Goal: Information Seeking & Learning: Learn about a topic

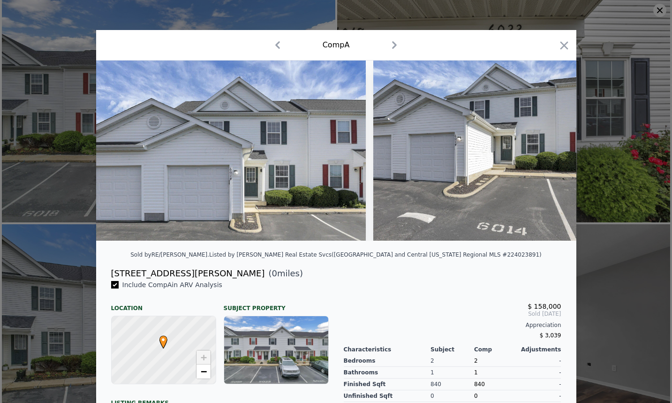
click at [633, 105] on div at bounding box center [336, 201] width 672 height 403
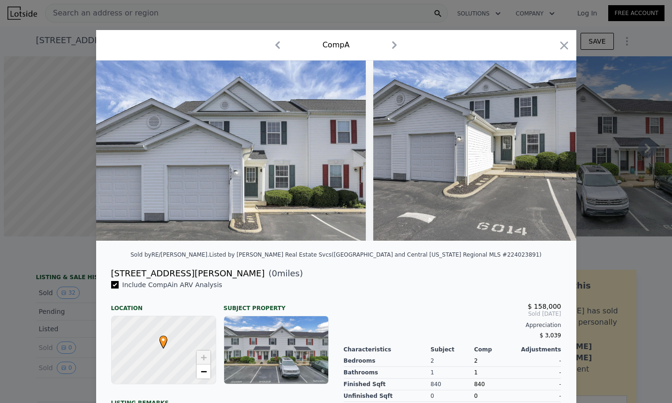
scroll to position [0, 4]
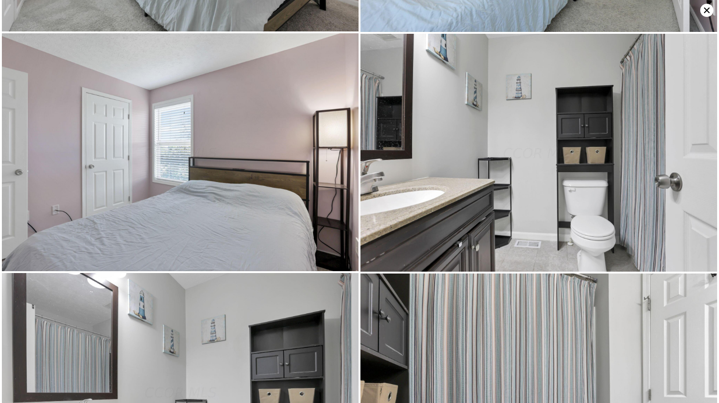
scroll to position [3084, 0]
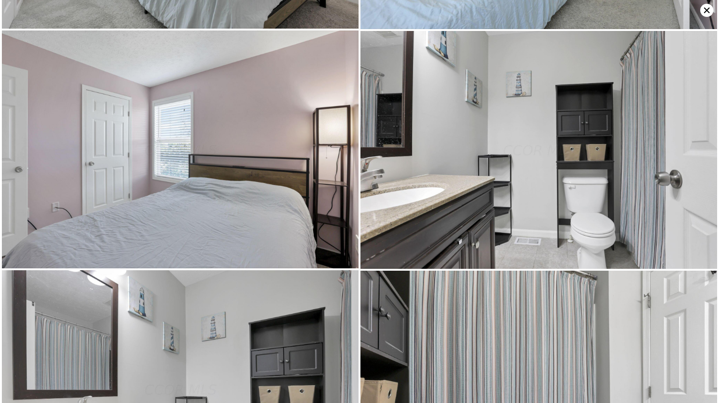
click at [706, 10] on icon at bounding box center [707, 11] width 6 height 6
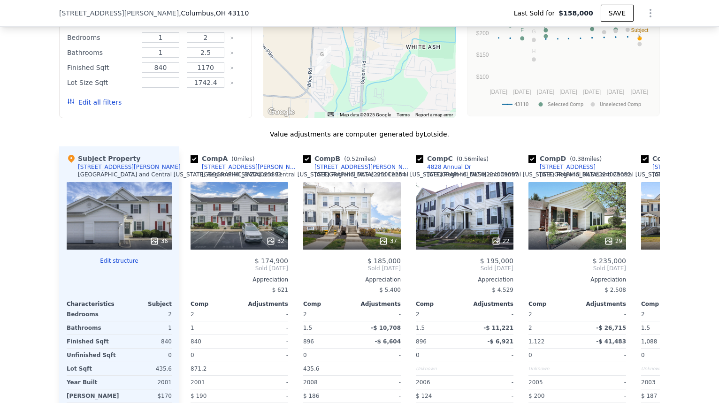
scroll to position [983, 0]
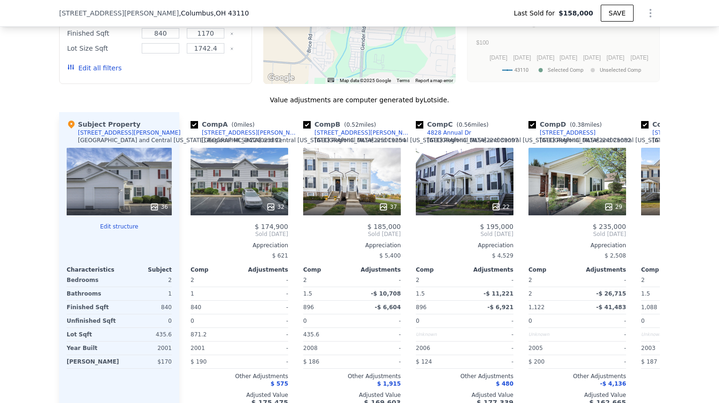
click at [694, 165] on div "We found 12 sales that match your search Listings provided by Columbus and Cent…" at bounding box center [359, 162] width 719 height 538
click at [644, 240] on icon at bounding box center [648, 234] width 19 height 19
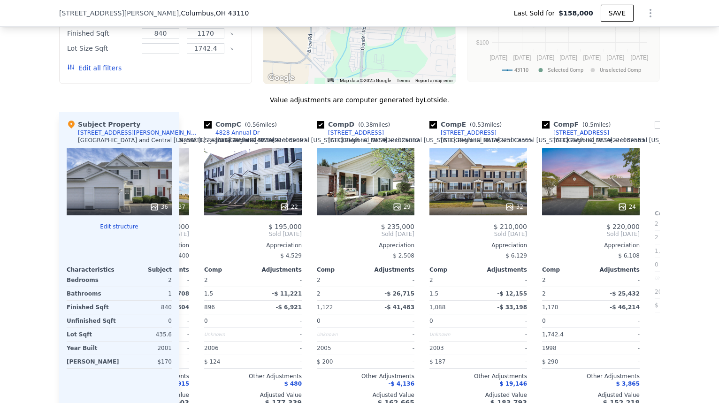
scroll to position [0, 225]
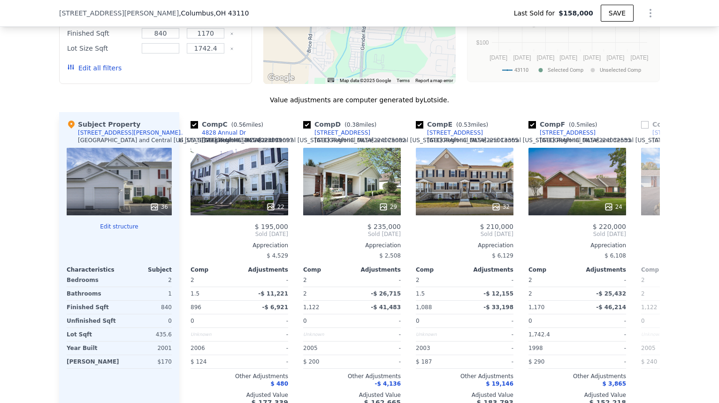
click at [644, 240] on div "Comp A ( 0 miles) 6022 Brice Park Dr Columbus and Central Ohio Regional MLS # 2…" at bounding box center [419, 263] width 480 height 302
click at [644, 240] on icon at bounding box center [648, 234] width 19 height 19
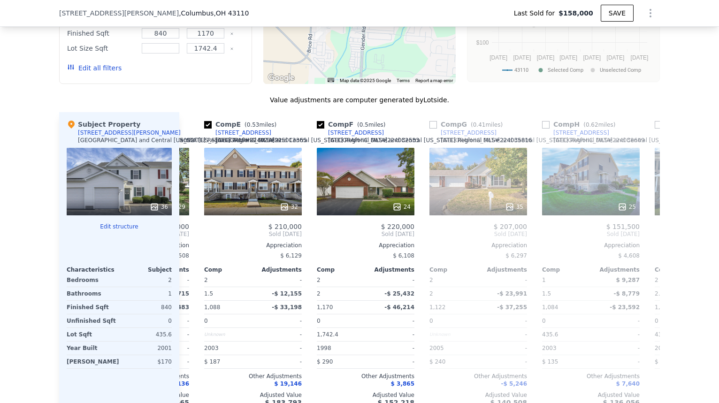
click at [654, 238] on span "Sold Aug 2025" at bounding box center [703, 234] width 98 height 8
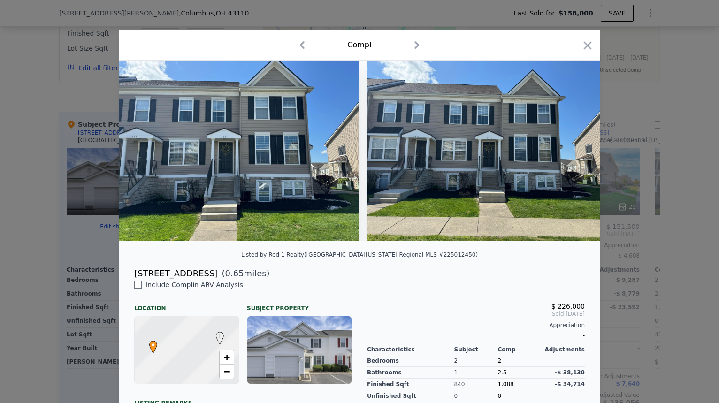
scroll to position [0, 450]
click at [584, 44] on icon "button" at bounding box center [587, 45] width 13 height 13
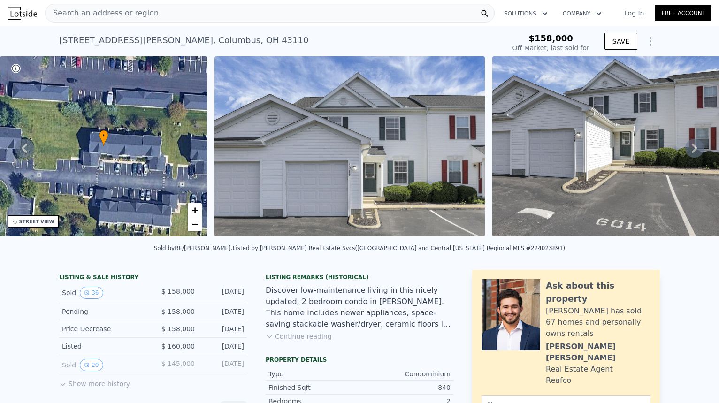
click at [226, 15] on div "Search an address or region" at bounding box center [269, 13] width 449 height 19
click at [685, 150] on icon at bounding box center [694, 148] width 19 height 19
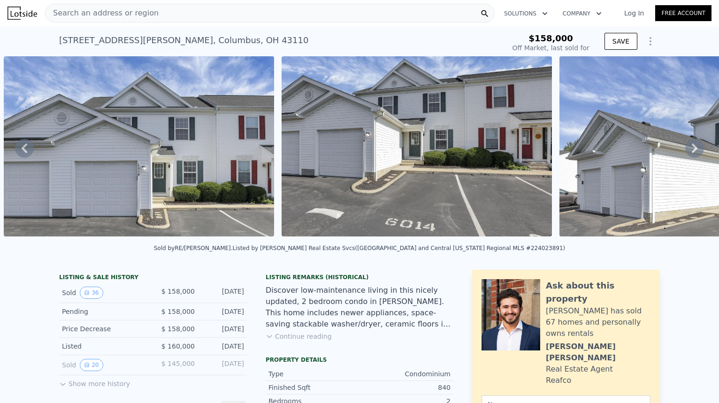
click at [691, 150] on icon at bounding box center [694, 148] width 6 height 9
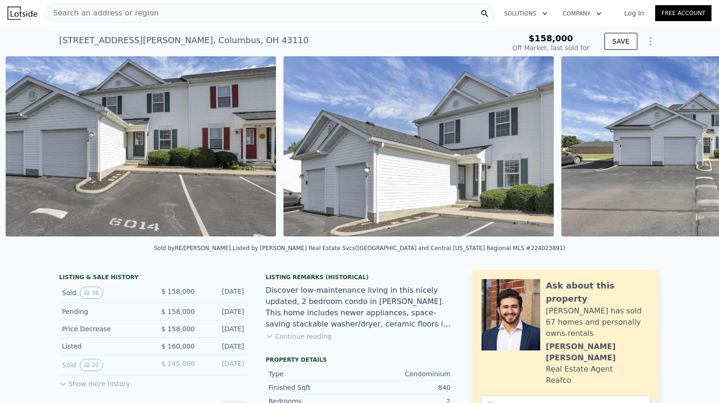
click at [687, 150] on img at bounding box center [696, 146] width 270 height 180
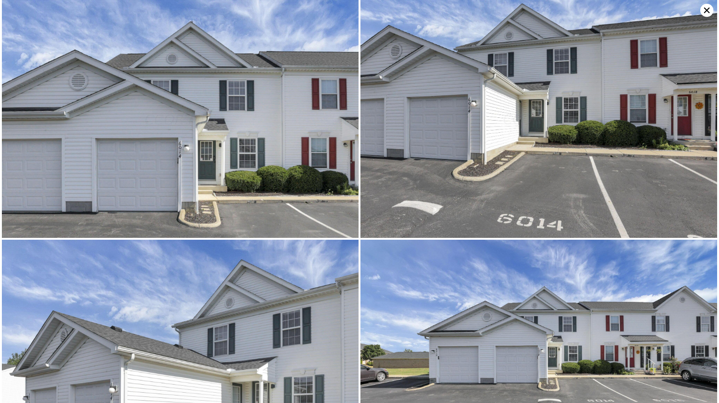
scroll to position [0, 707]
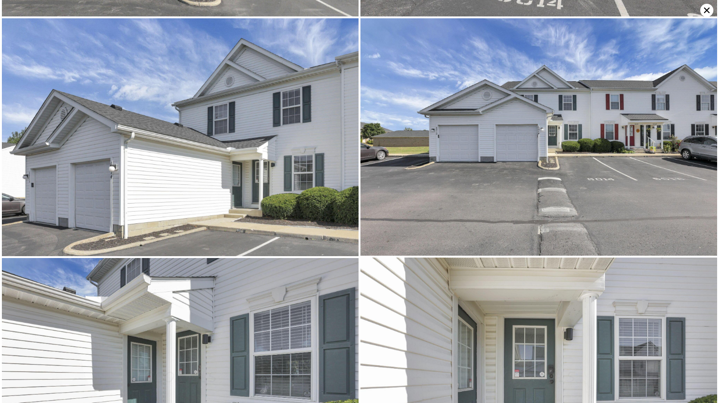
click at [687, 150] on img at bounding box center [538, 137] width 356 height 238
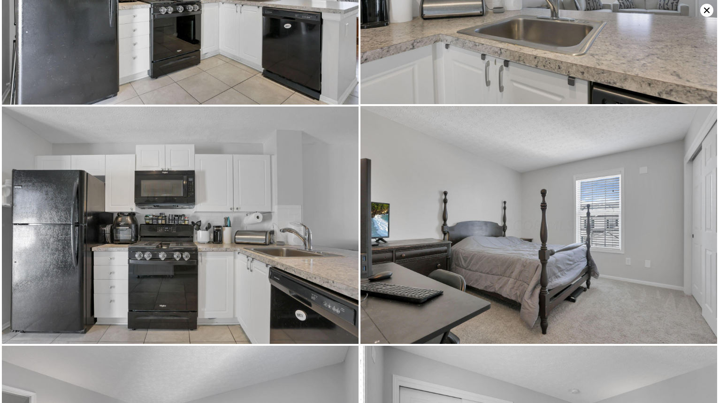
scroll to position [2372, 0]
